Goal: Find specific fact: Find specific fact

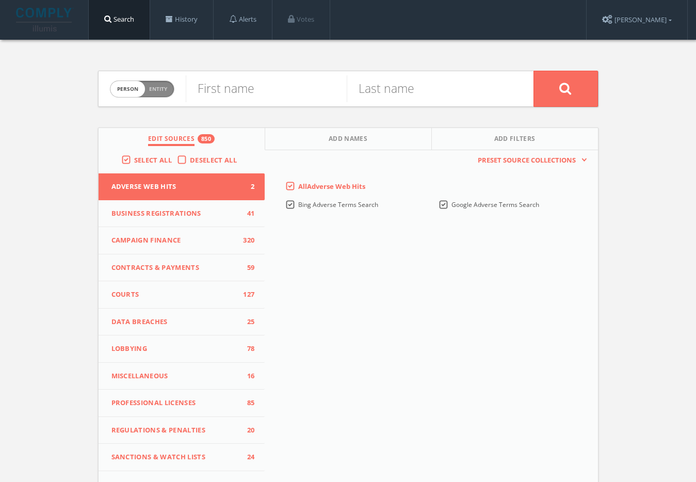
click at [145, 101] on div "Person Entity person" at bounding box center [142, 89] width 64 height 36
drag, startPoint x: 149, startPoint y: 92, endPoint x: 180, endPoint y: 93, distance: 31.0
click at [149, 92] on span "Entity" at bounding box center [158, 89] width 18 height 8
checkbox input "true"
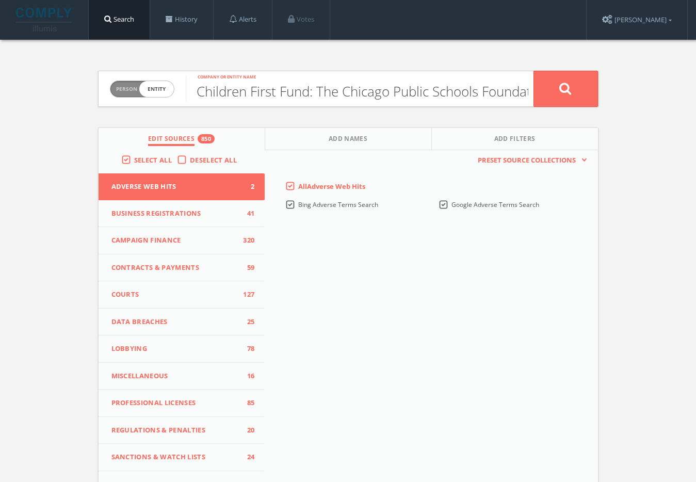
scroll to position [0, 25]
type input "Children First Fund: The Chicago Public Schools Foundation"
click at [560, 78] on button at bounding box center [565, 89] width 64 height 36
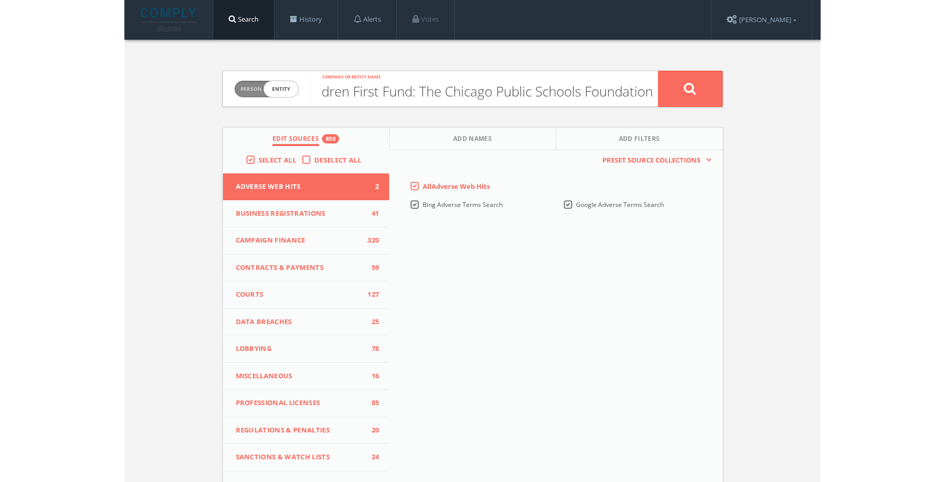
scroll to position [0, 0]
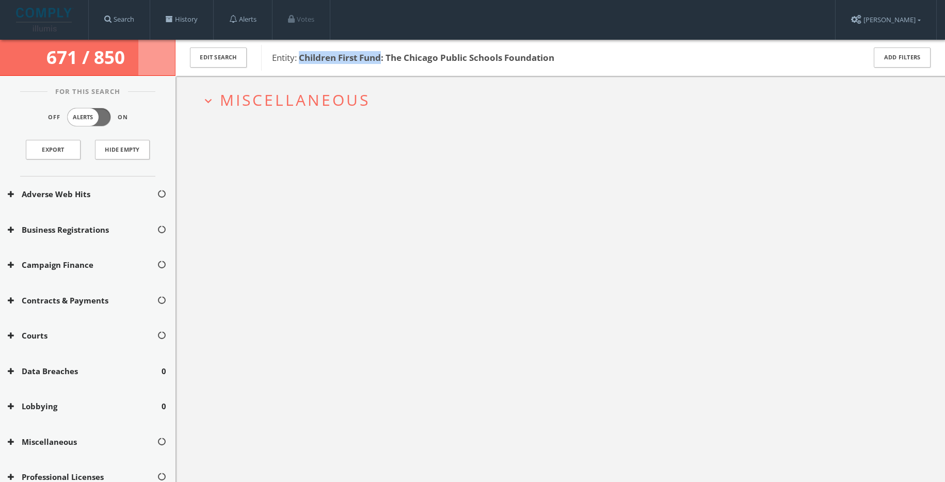
drag, startPoint x: 383, startPoint y: 58, endPoint x: 309, endPoint y: 58, distance: 74.3
click at [301, 59] on b "Children First Fund: The Chicago Public Schools Foundation" at bounding box center [426, 58] width 255 height 12
copy b "Children First Fund"
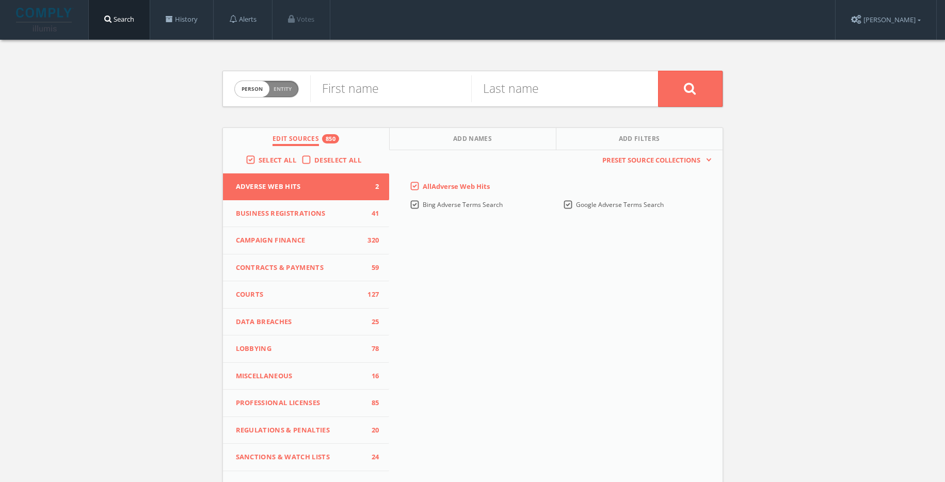
click at [255, 91] on span "person" at bounding box center [252, 89] width 35 height 16
checkbox input "true"
type input "Children First Fund"
click at [687, 92] on icon at bounding box center [690, 88] width 12 height 13
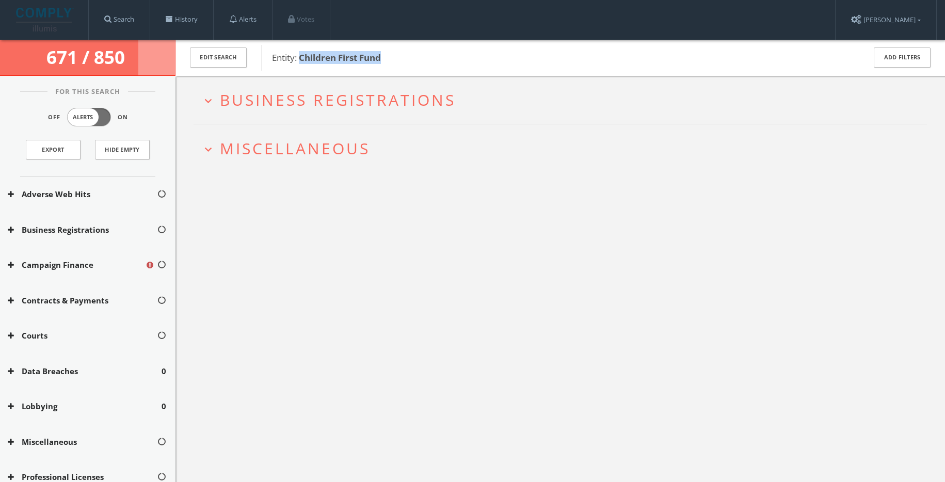
drag, startPoint x: 386, startPoint y: 60, endPoint x: 300, endPoint y: 56, distance: 86.8
click at [300, 56] on span "Entity: Children First Fund" at bounding box center [561, 57] width 579 height 13
copy b "Children First Fund"
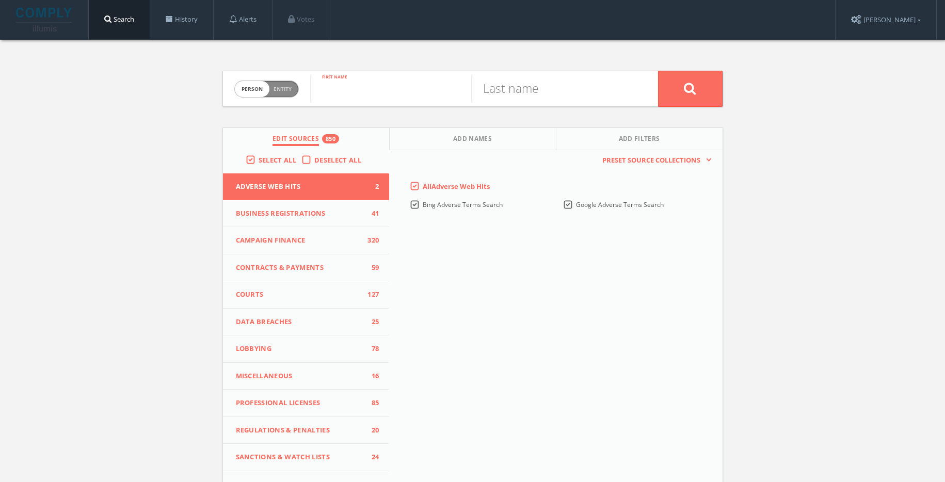
paste input "Rebecca Clarkin"
click at [383, 89] on input "Rebecca Clarkin" at bounding box center [390, 88] width 161 height 27
type input "Rebecca"
click at [553, 85] on input "text" at bounding box center [551, 88] width 161 height 27
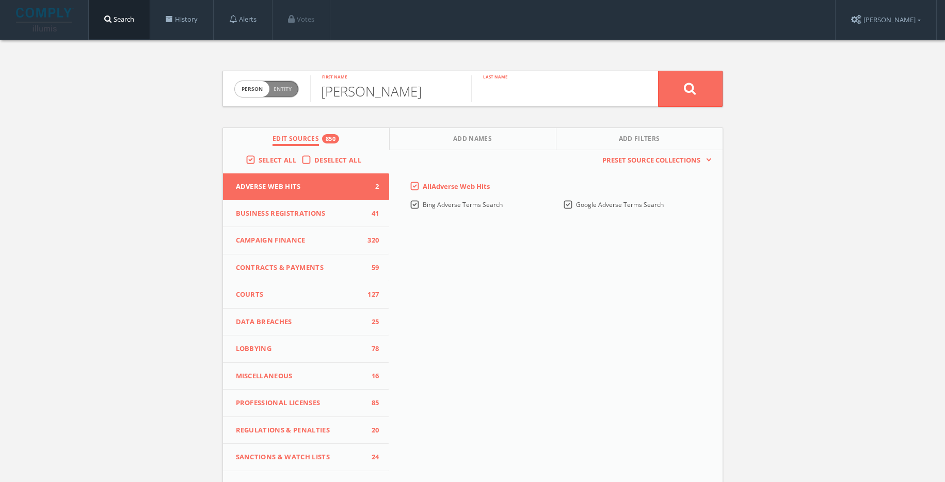
paste input "Clarkin"
type input "Clarkin"
click at [673, 94] on button at bounding box center [690, 89] width 64 height 36
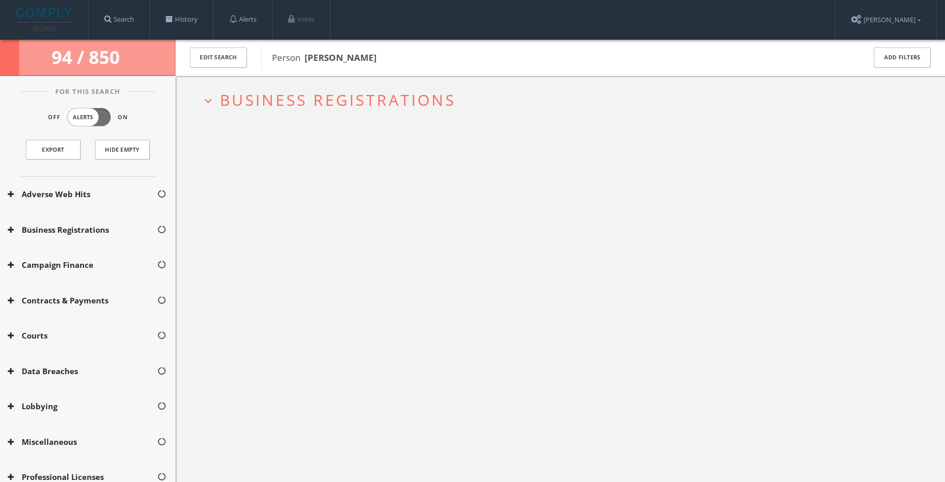
drag, startPoint x: 357, startPoint y: 60, endPoint x: 307, endPoint y: 59, distance: 50.0
click at [307, 59] on span "Person Rebecca Clarkin" at bounding box center [561, 57] width 579 height 13
copy b "Rebecca Clarkin"
